Goal: Find contact information: Find contact information

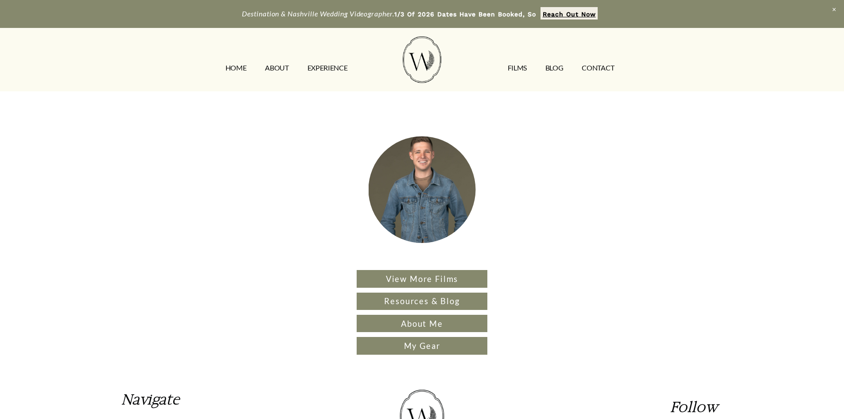
click at [579, 12] on strong "Reach Out Now" at bounding box center [569, 14] width 53 height 7
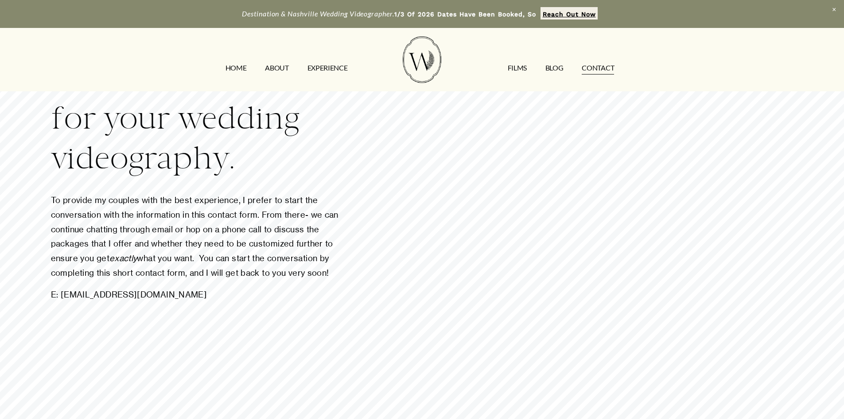
scroll to position [133, 0]
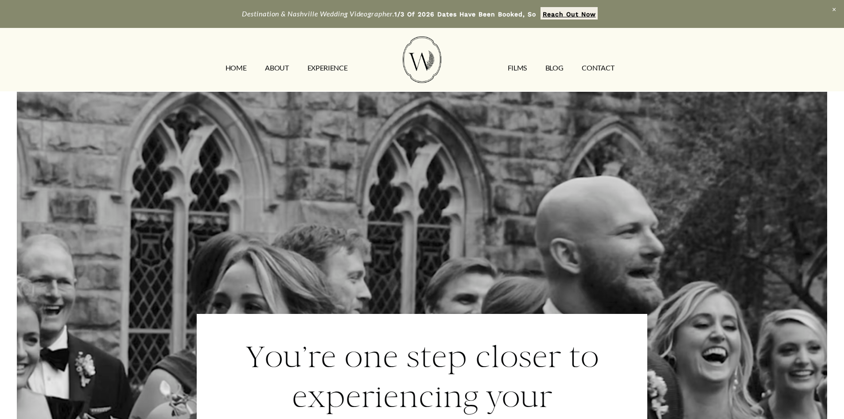
click at [234, 70] on link "HOME" at bounding box center [235, 68] width 21 height 14
